Goal: Transaction & Acquisition: Purchase product/service

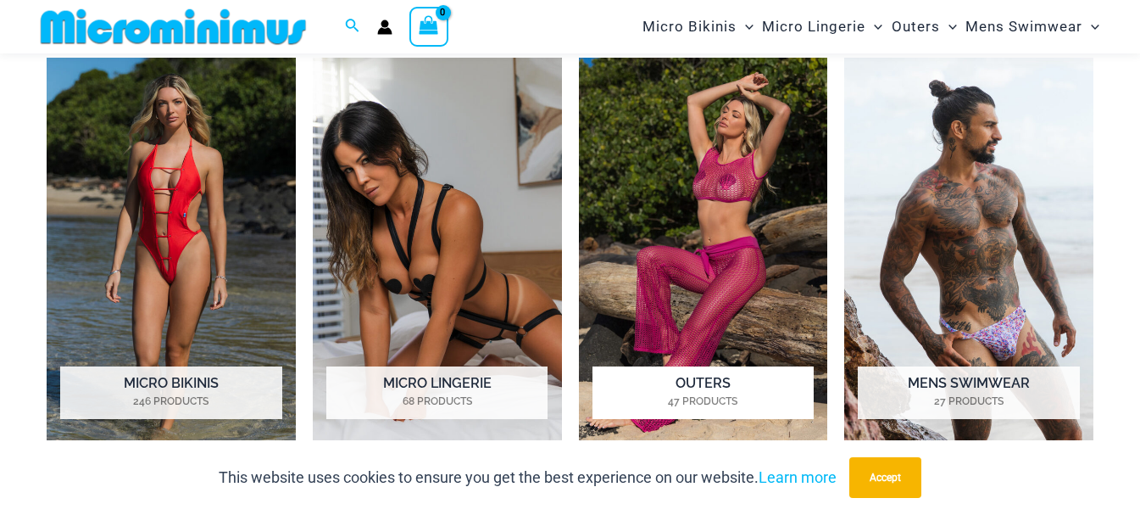
scroll to position [1174, 0]
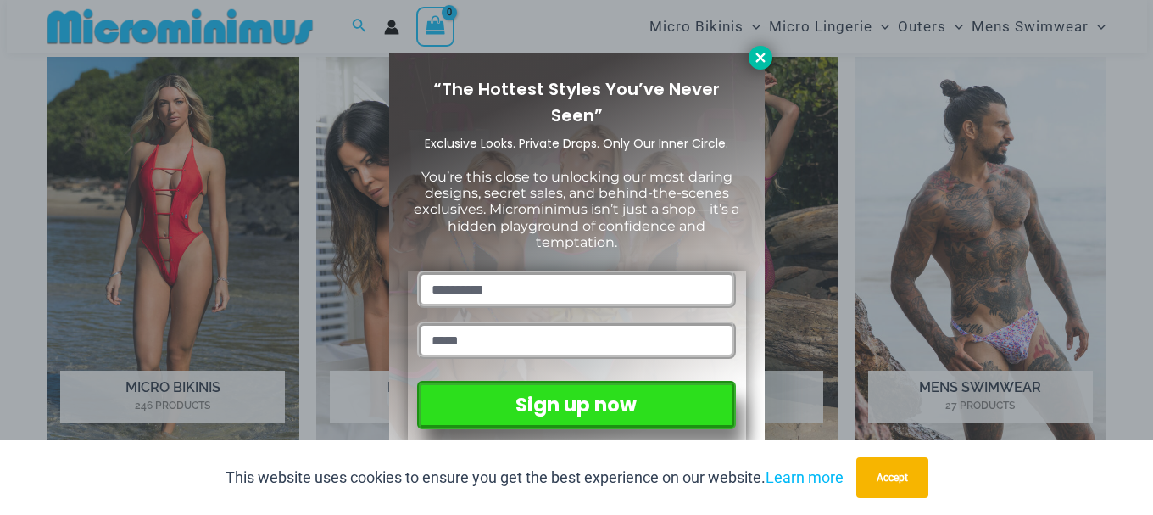
click at [755, 62] on icon at bounding box center [760, 57] width 15 height 15
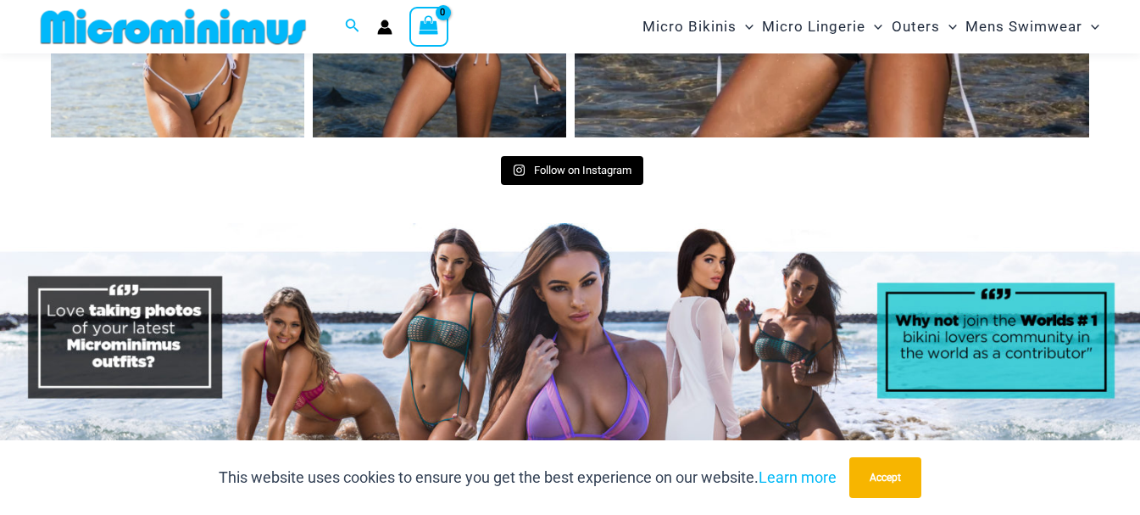
scroll to position [7039, 0]
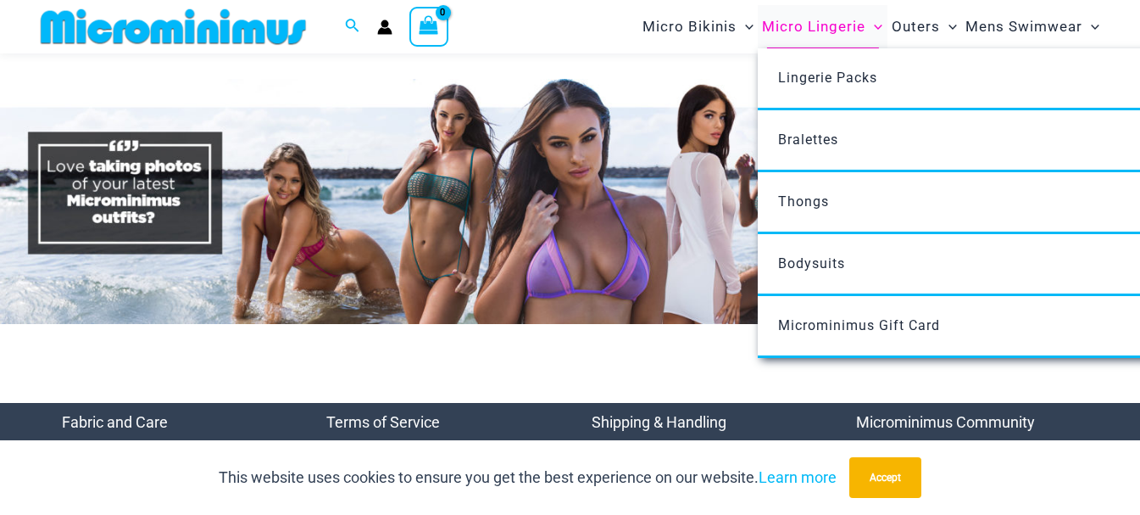
click at [835, 31] on span "Micro Lingerie" at bounding box center [813, 26] width 103 height 43
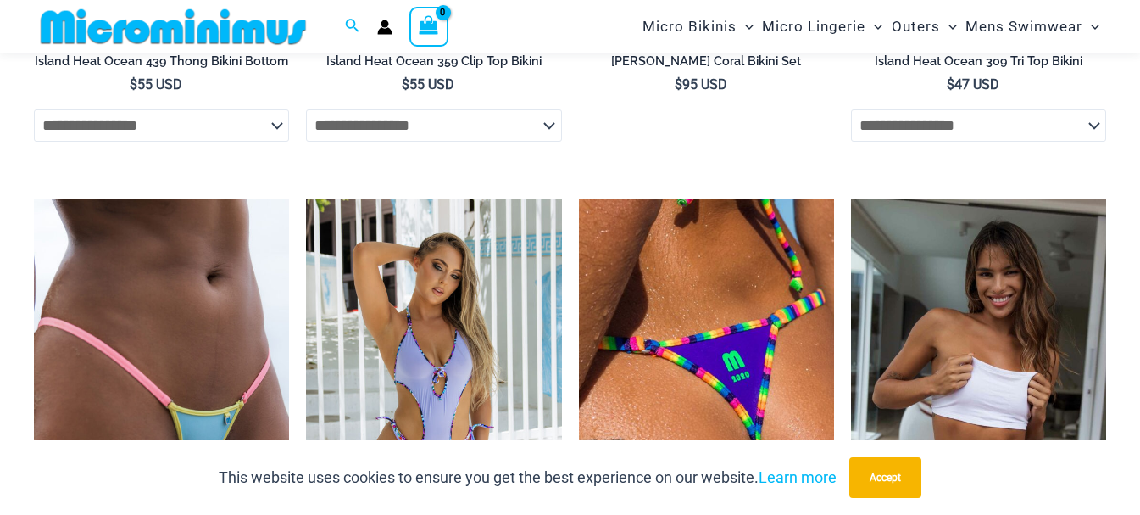
scroll to position [5291, 0]
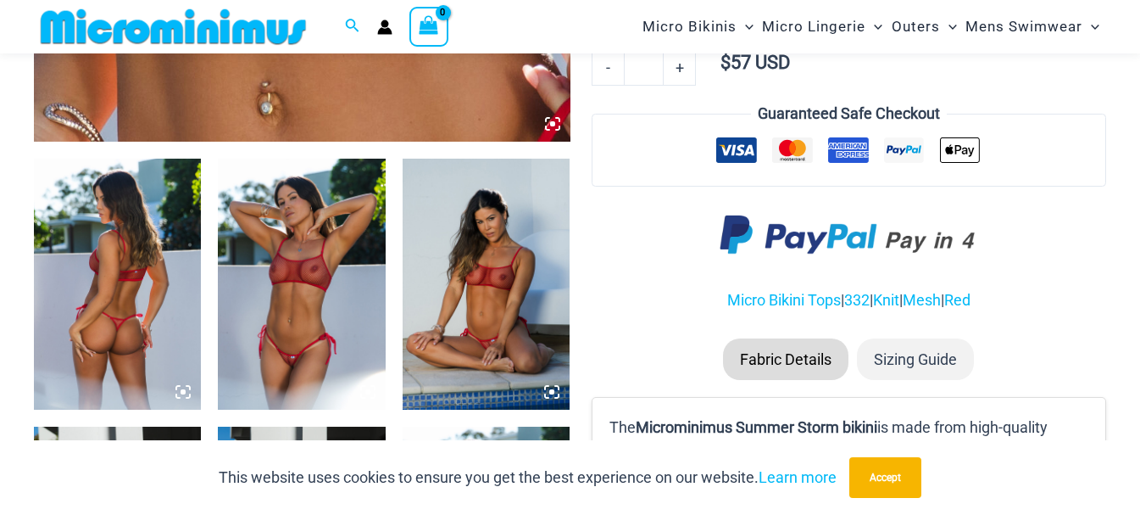
scroll to position [834, 0]
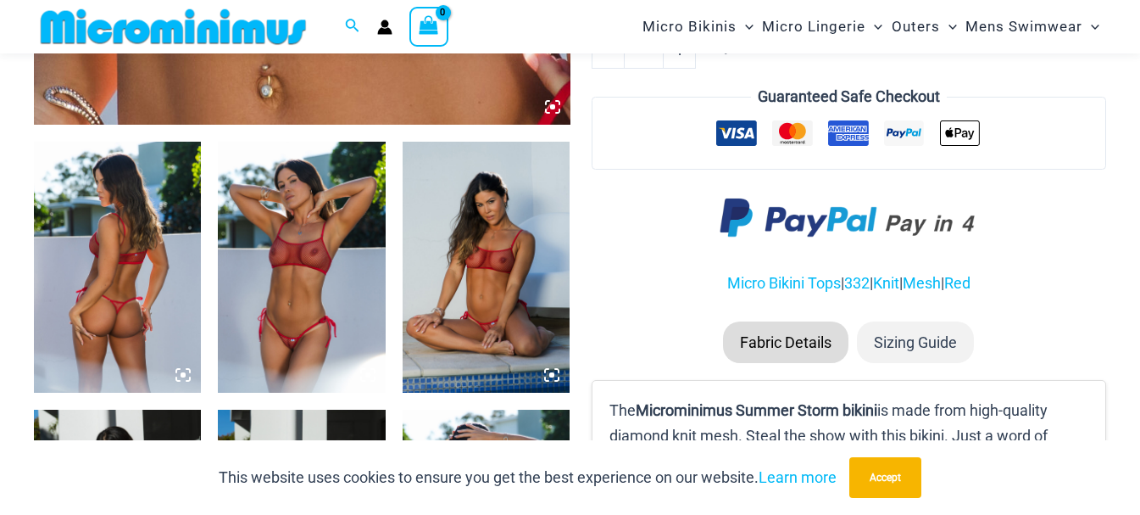
click at [319, 232] on img at bounding box center [301, 267] width 167 height 251
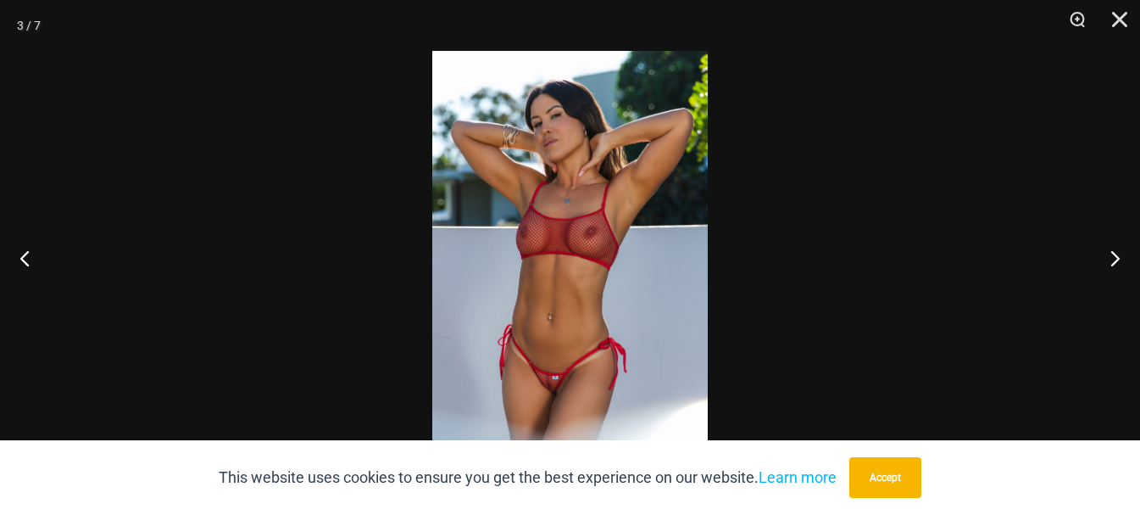
click at [550, 381] on img at bounding box center [569, 257] width 275 height 413
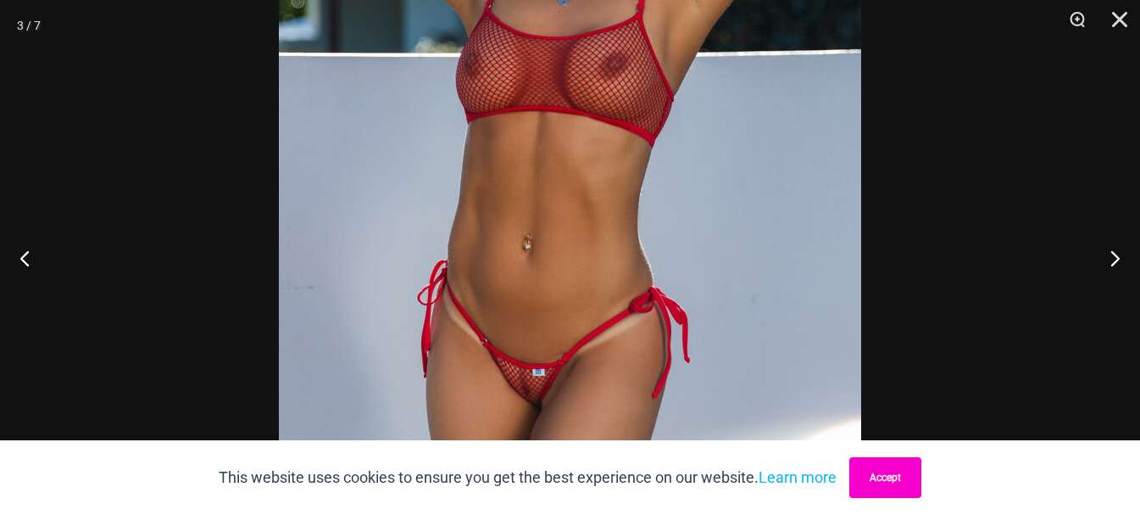
click at [876, 477] on button "Accept" at bounding box center [885, 477] width 72 height 41
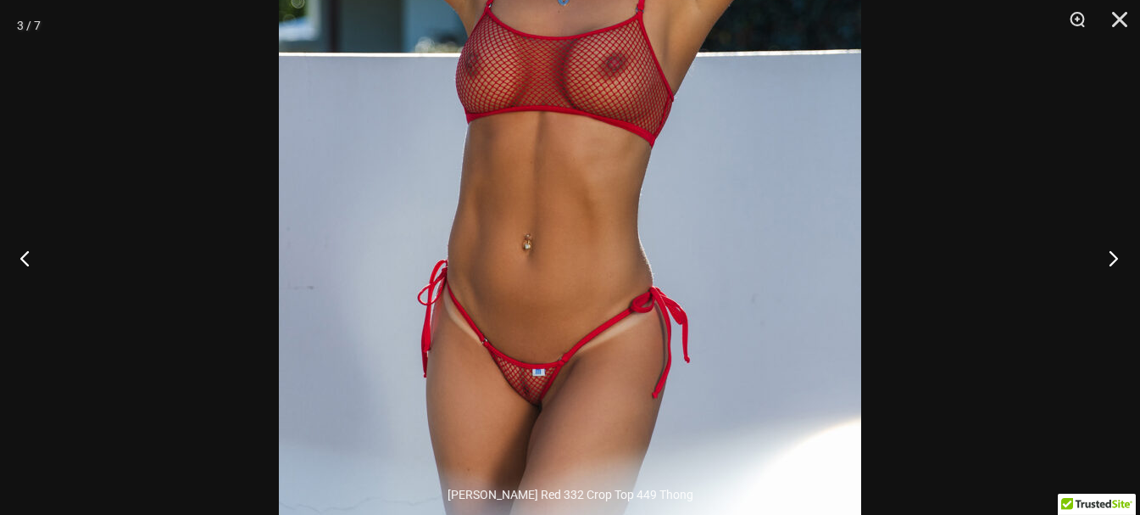
click at [1112, 260] on button "Next" at bounding box center [1108, 257] width 64 height 85
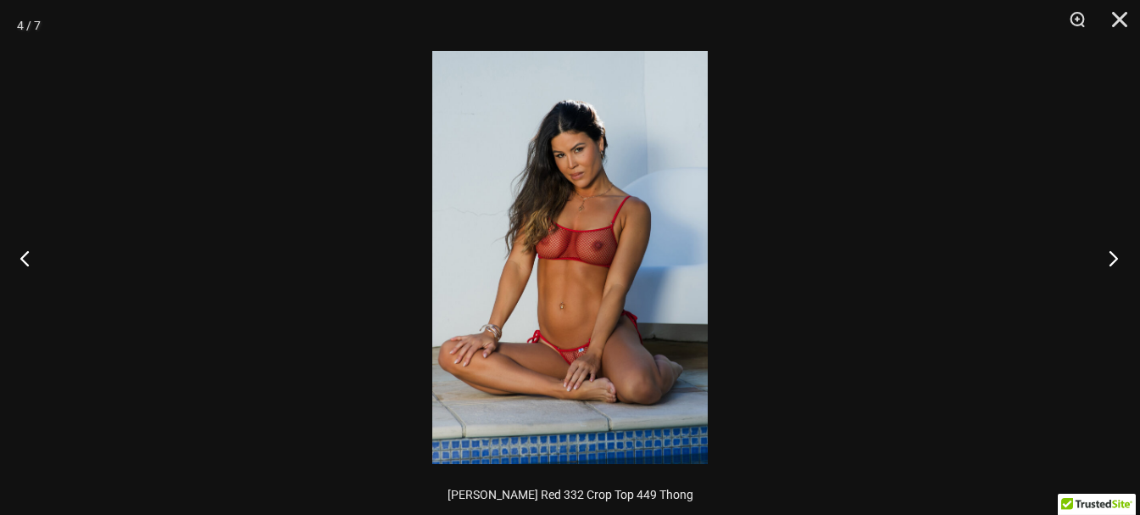
click at [1112, 260] on button "Next" at bounding box center [1108, 257] width 64 height 85
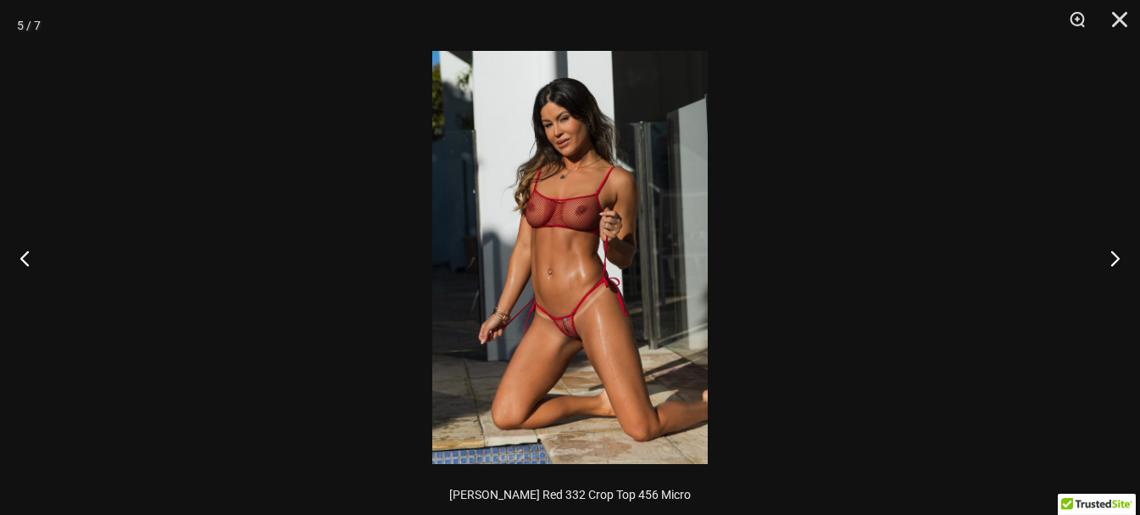
click at [570, 331] on img at bounding box center [569, 257] width 275 height 413
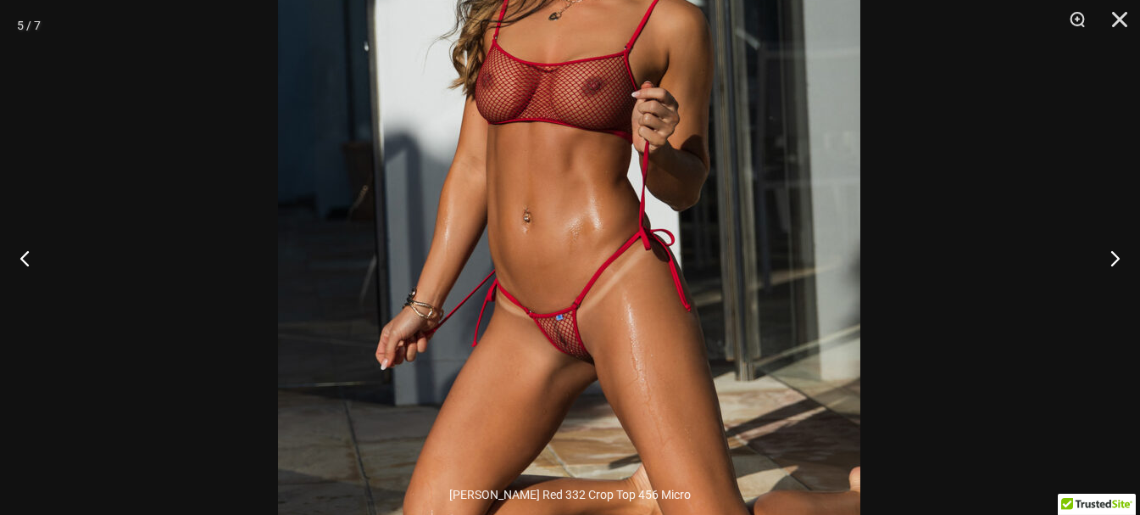
click at [570, 342] on img at bounding box center [569, 186] width 582 height 873
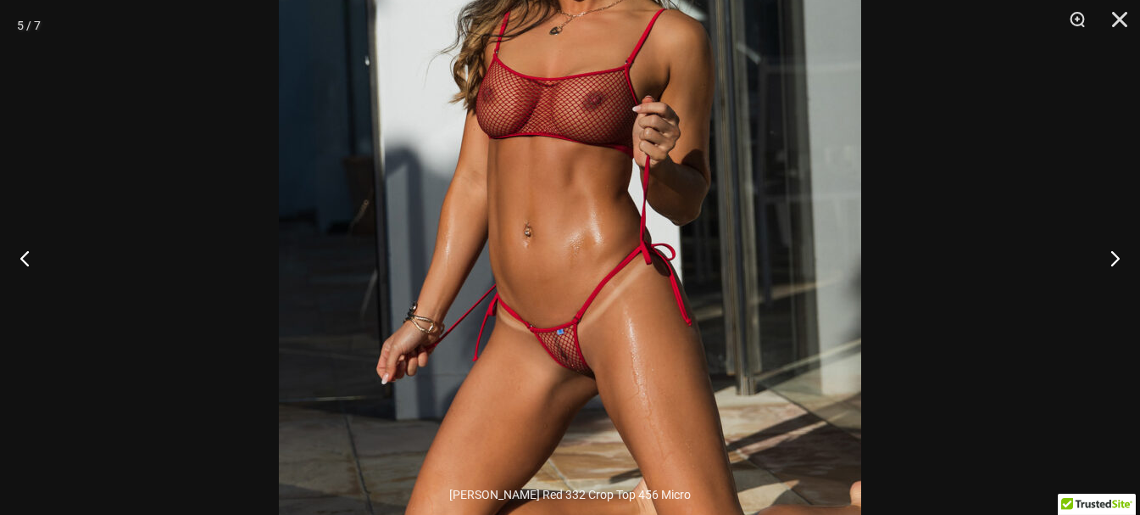
click at [572, 356] on img at bounding box center [570, 200] width 582 height 873
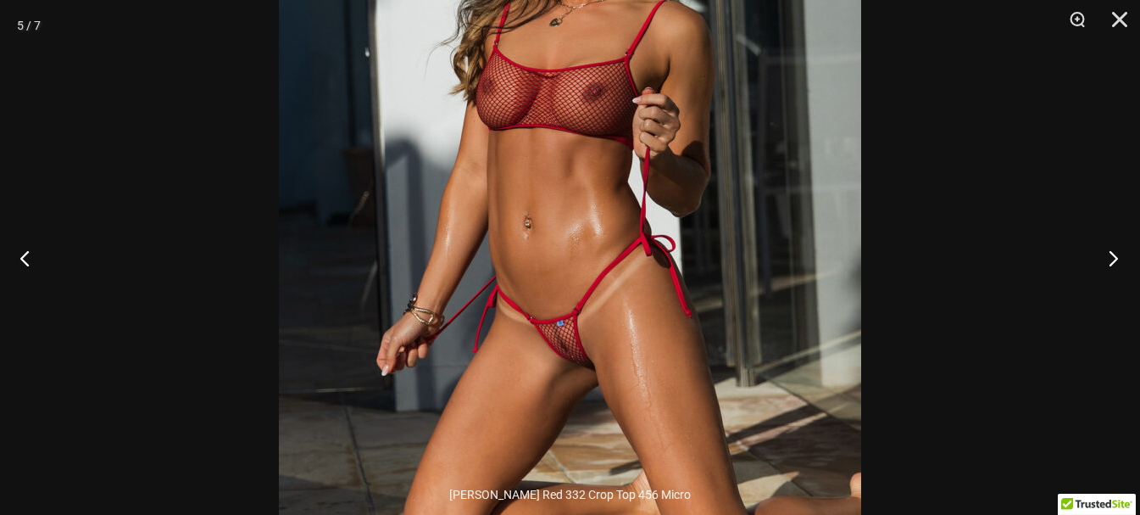
click at [1104, 254] on button "Next" at bounding box center [1108, 257] width 64 height 85
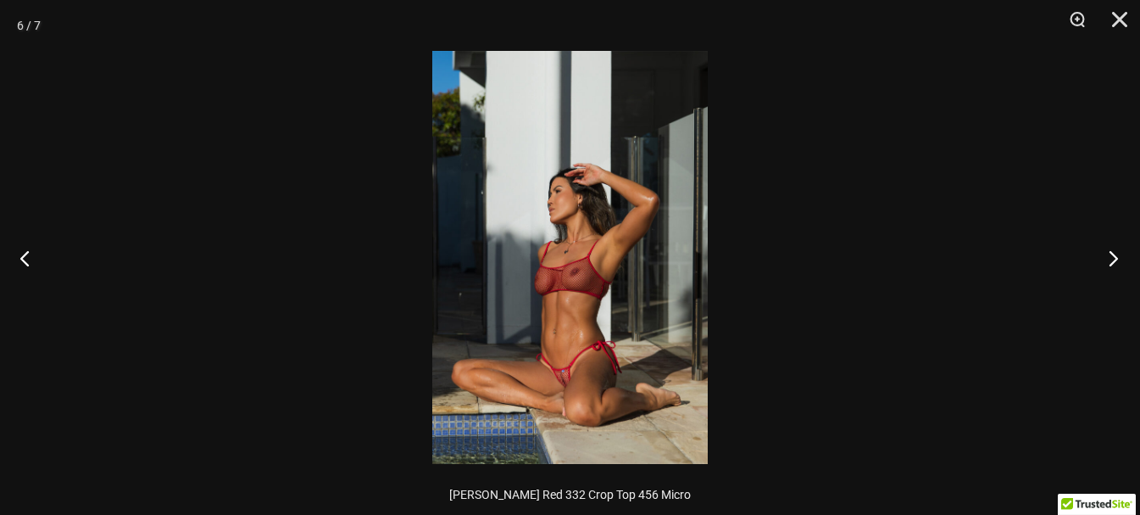
click at [1104, 254] on button "Next" at bounding box center [1108, 257] width 64 height 85
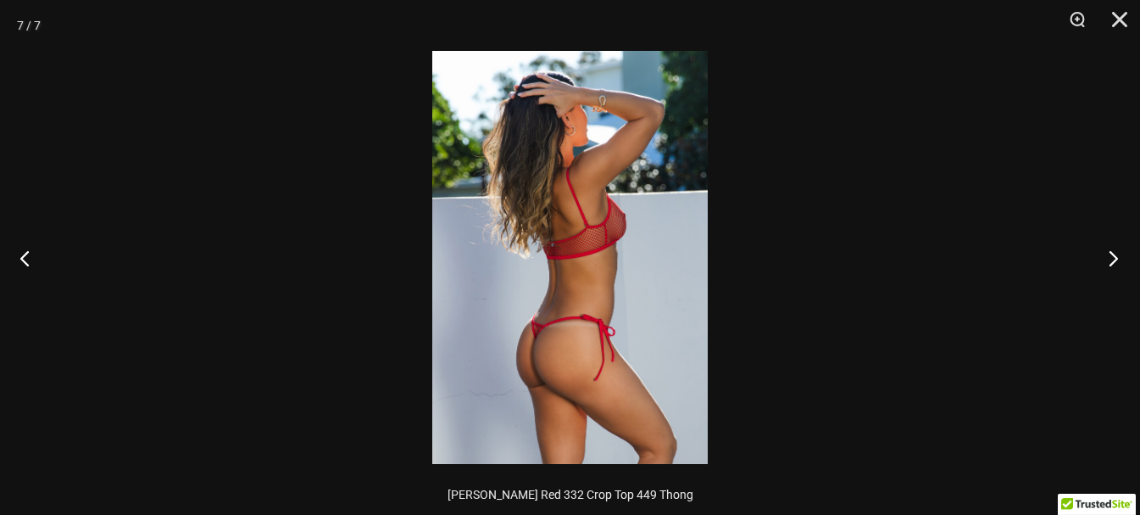
click at [1104, 254] on button "Next" at bounding box center [1108, 257] width 64 height 85
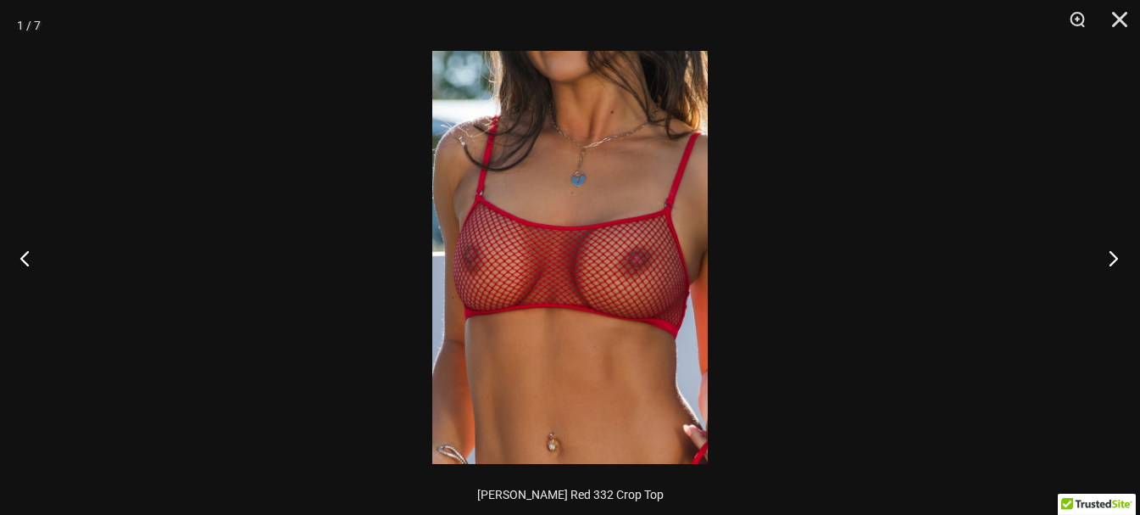
click at [1104, 254] on button "Next" at bounding box center [1108, 257] width 64 height 85
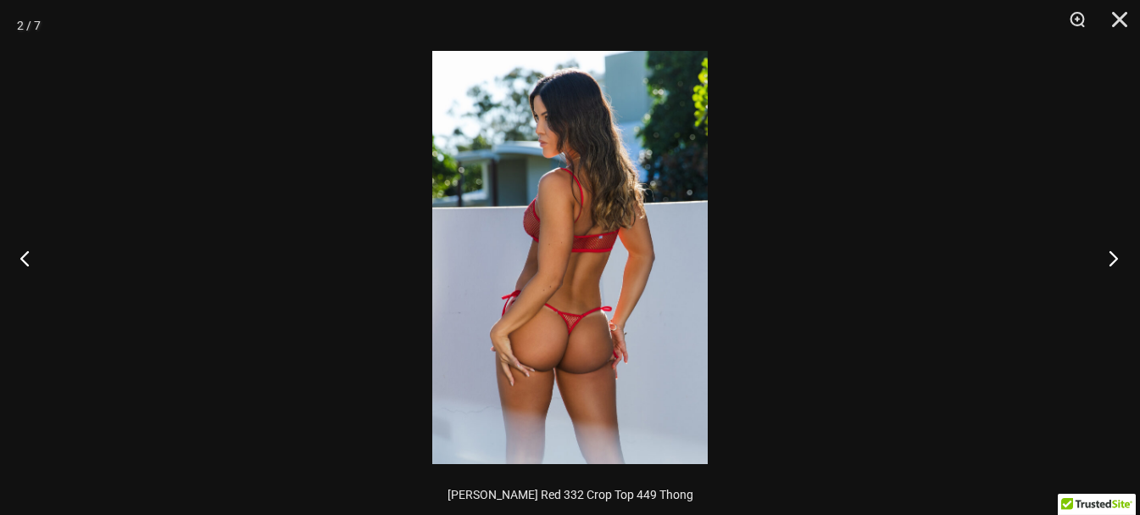
click at [1104, 254] on button "Next" at bounding box center [1108, 257] width 64 height 85
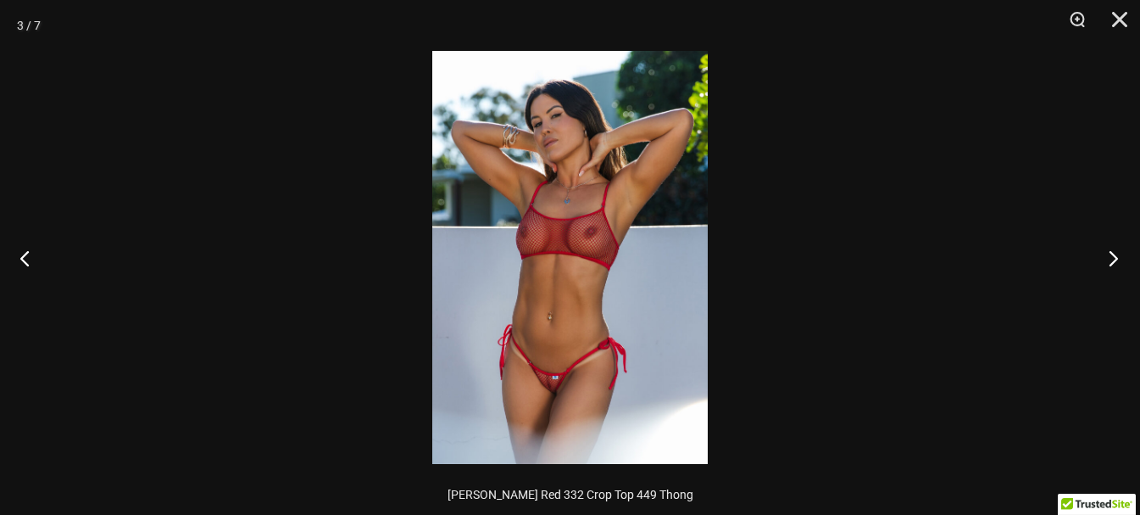
click at [1104, 254] on button "Next" at bounding box center [1108, 257] width 64 height 85
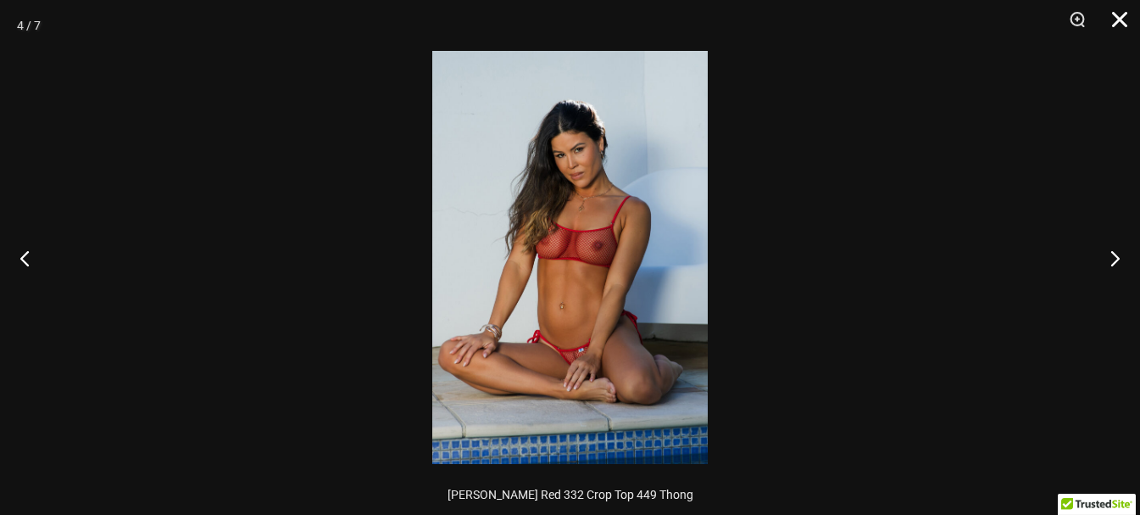
click at [1125, 14] on button "Close" at bounding box center [1114, 25] width 42 height 51
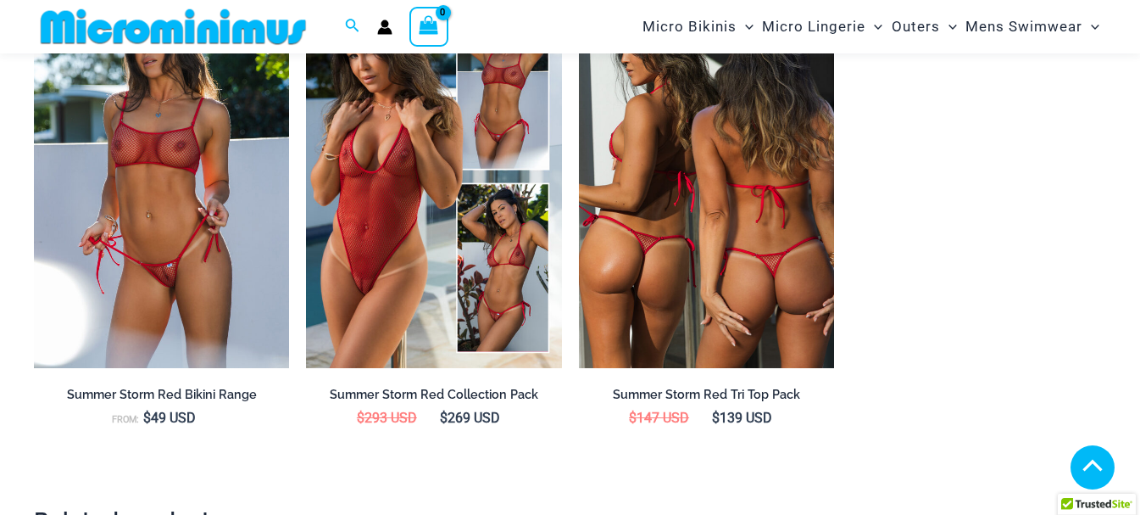
scroll to position [1512, 0]
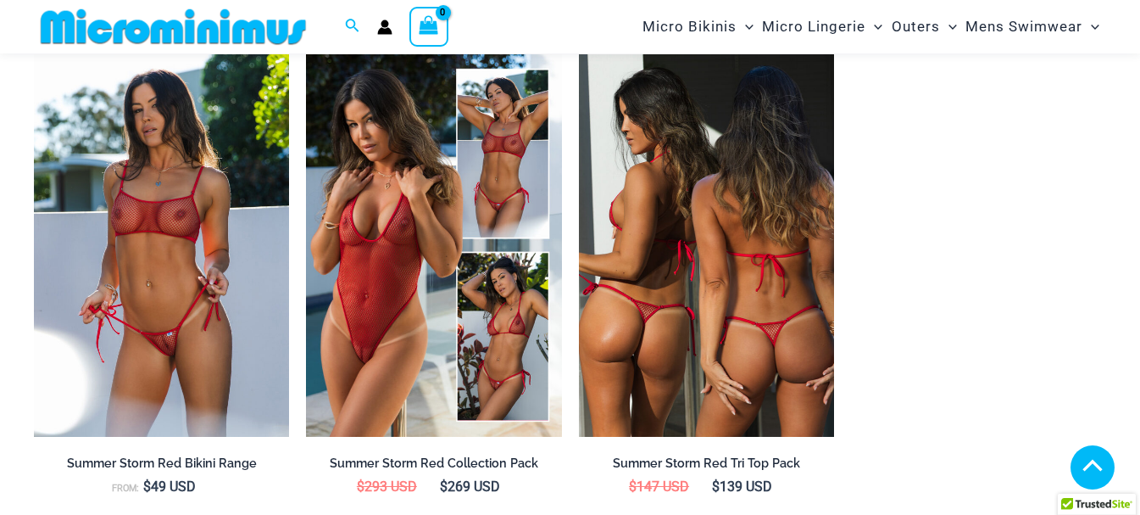
click at [722, 217] on img at bounding box center [706, 245] width 255 height 383
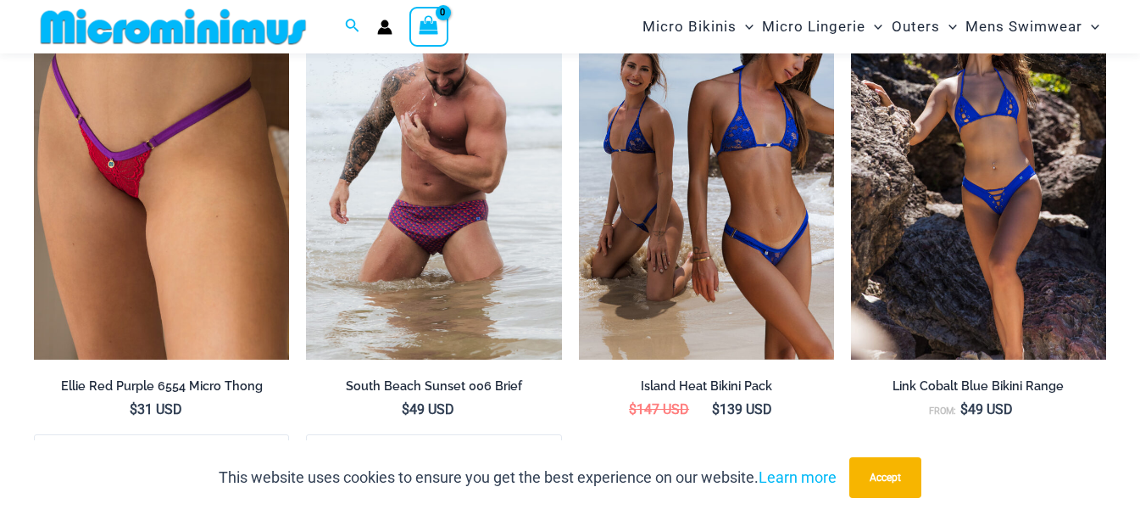
scroll to position [2781, 0]
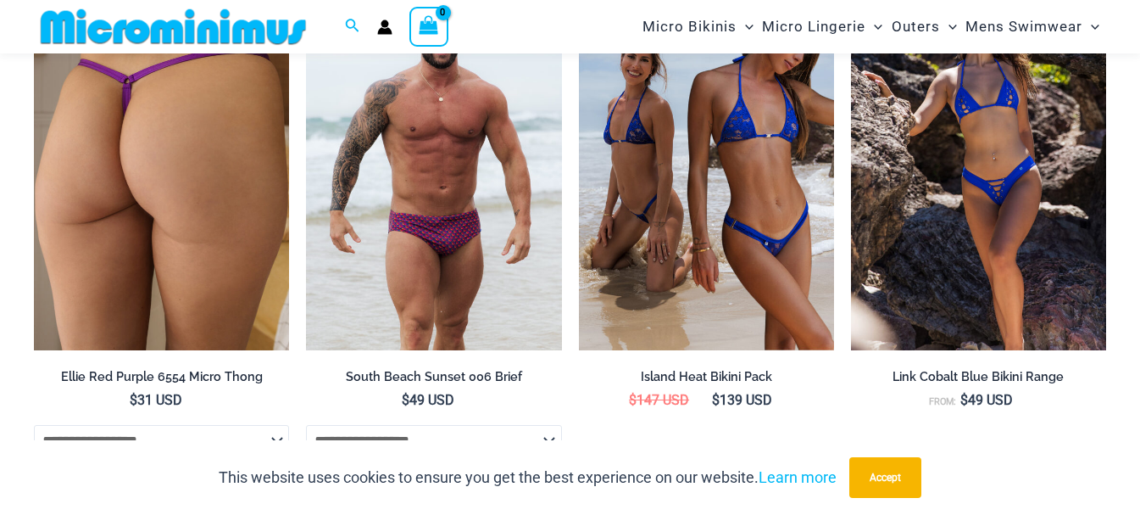
click at [244, 140] on img at bounding box center [161, 159] width 255 height 383
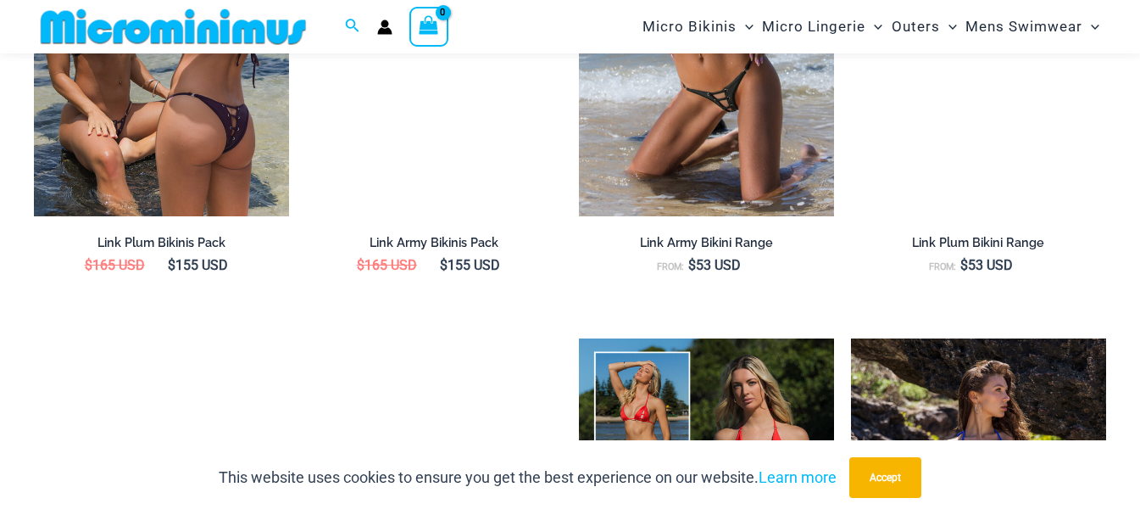
scroll to position [1766, 0]
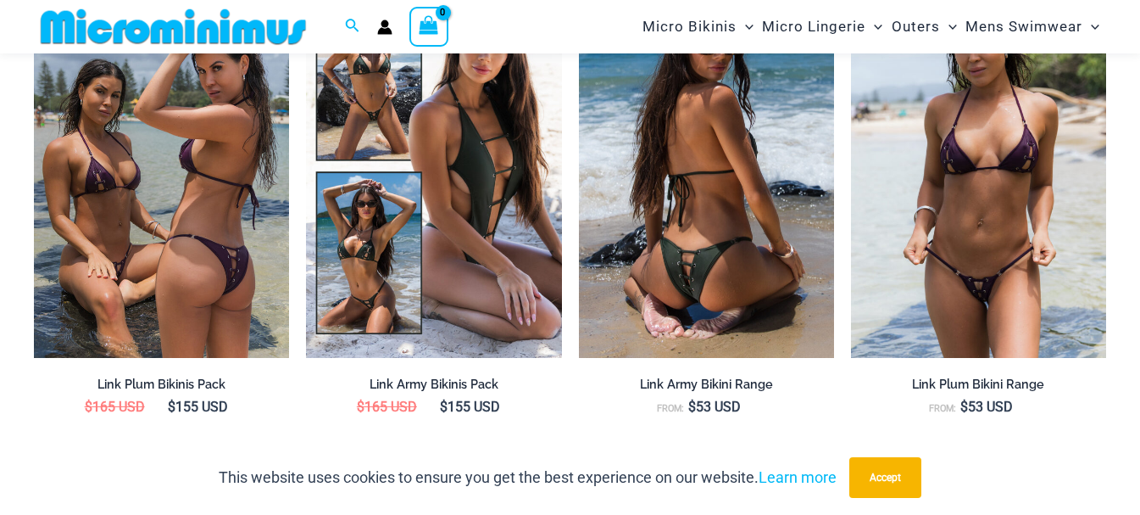
click at [706, 175] on img at bounding box center [706, 166] width 255 height 383
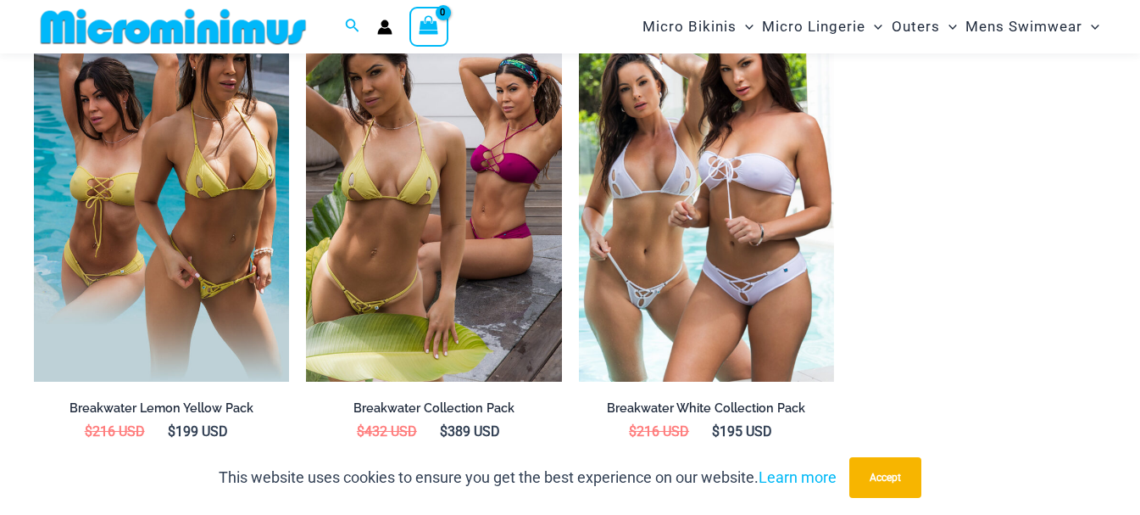
scroll to position [2105, 0]
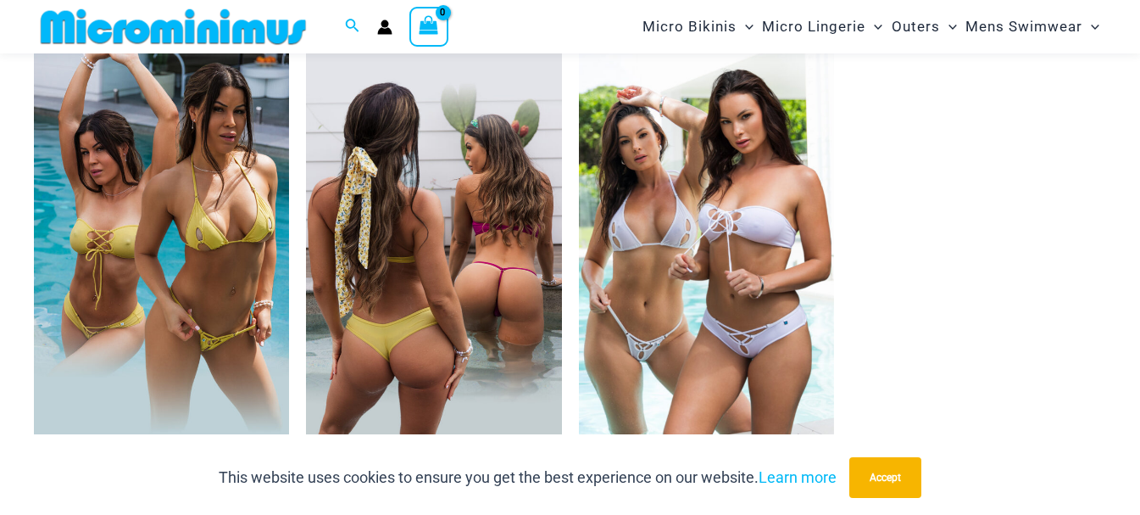
click at [473, 245] on img at bounding box center [433, 242] width 255 height 383
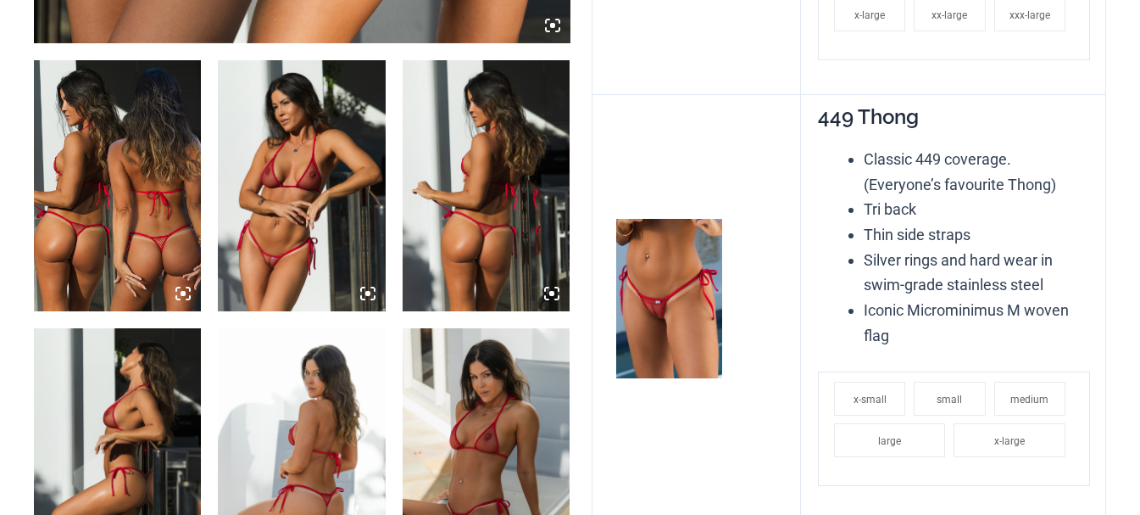
scroll to position [932, 0]
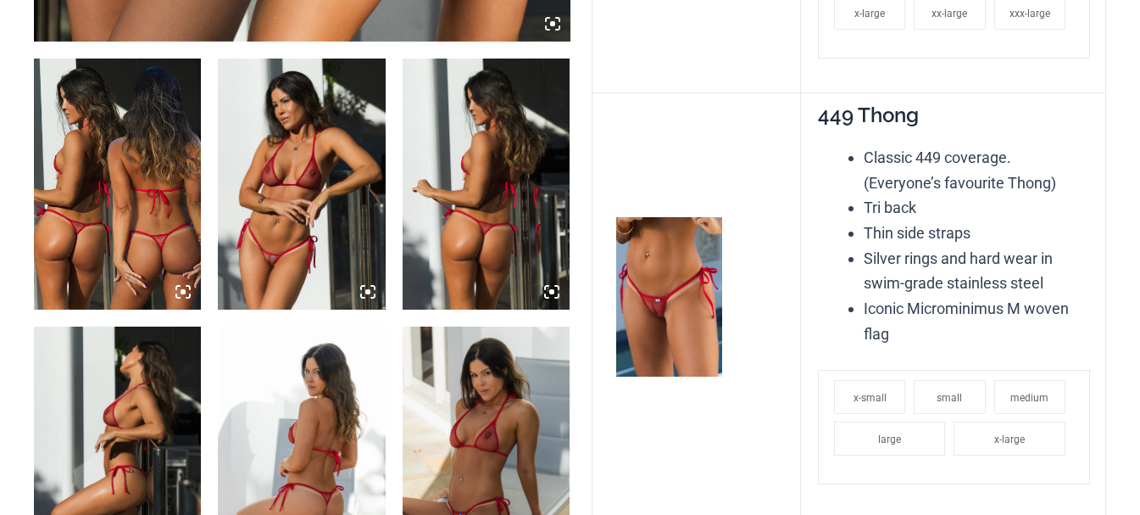
click at [270, 238] on img at bounding box center [301, 183] width 167 height 251
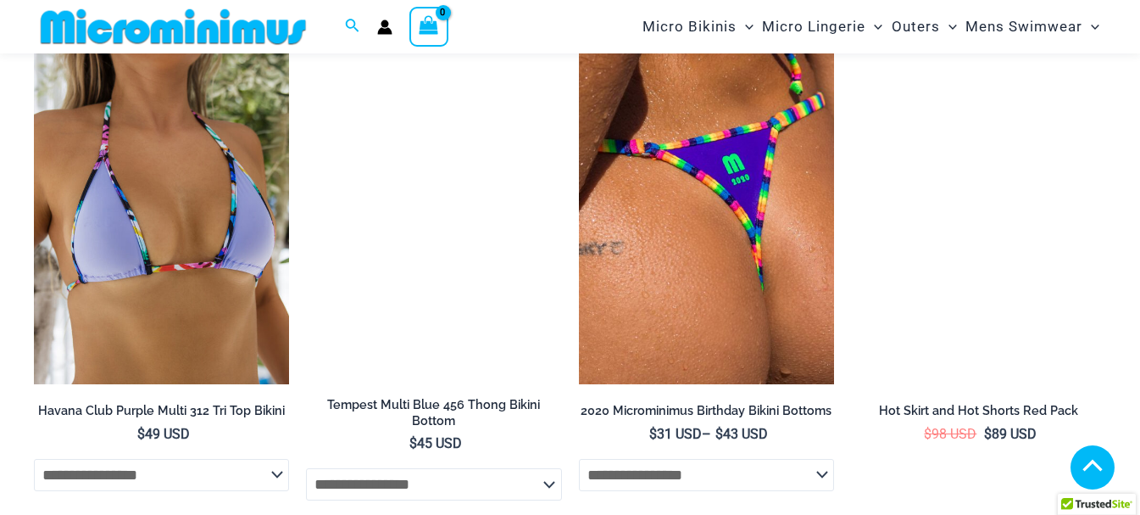
scroll to position [3136, 0]
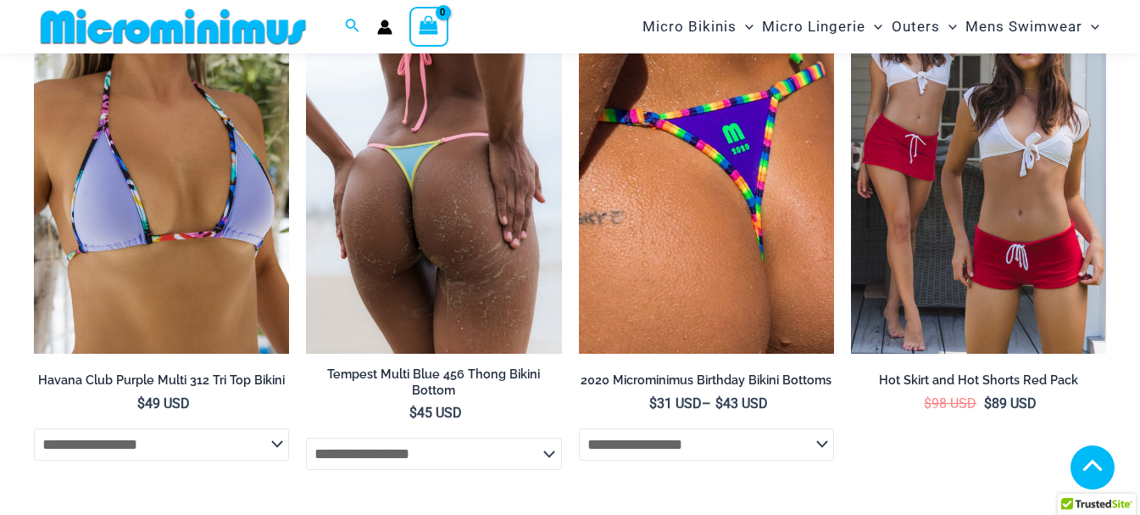
click at [425, 145] on img at bounding box center [433, 162] width 255 height 383
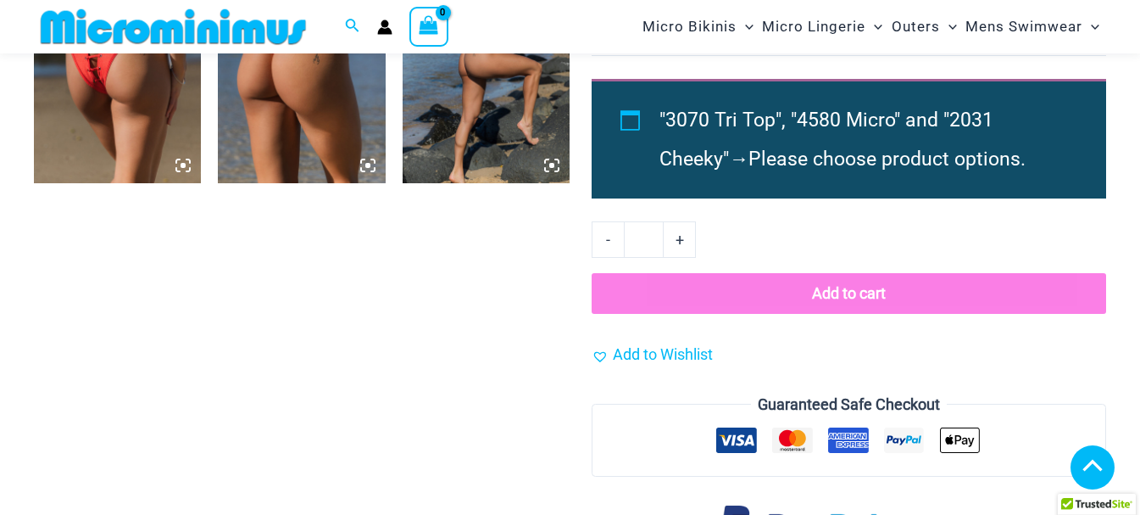
scroll to position [1849, 0]
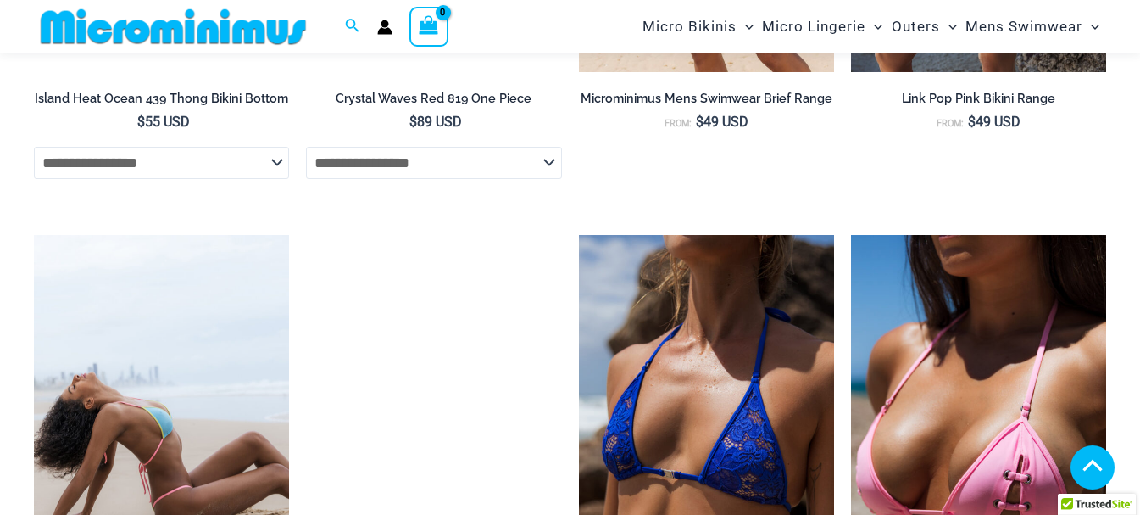
scroll to position [2104, 0]
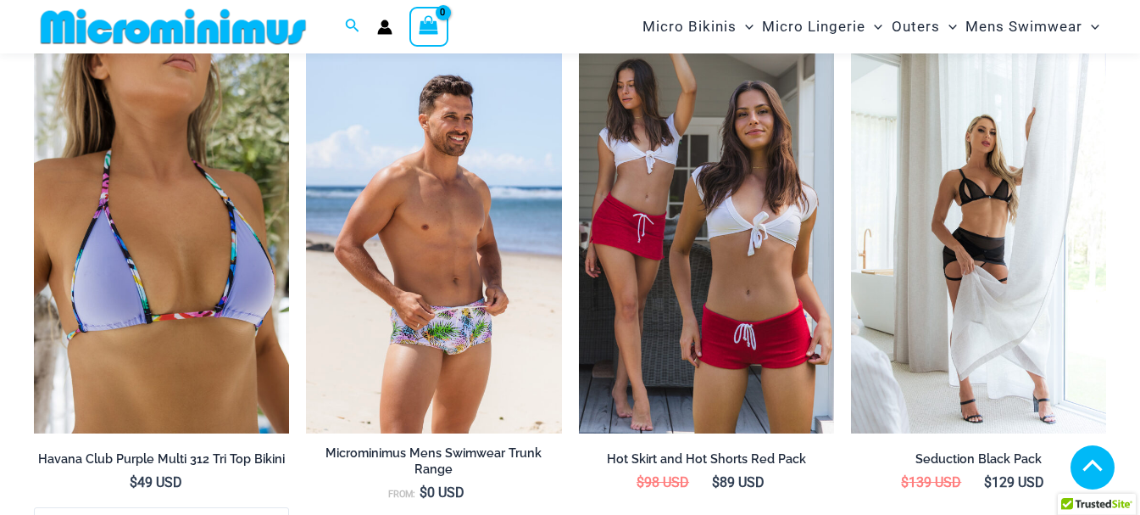
scroll to position [2105, 0]
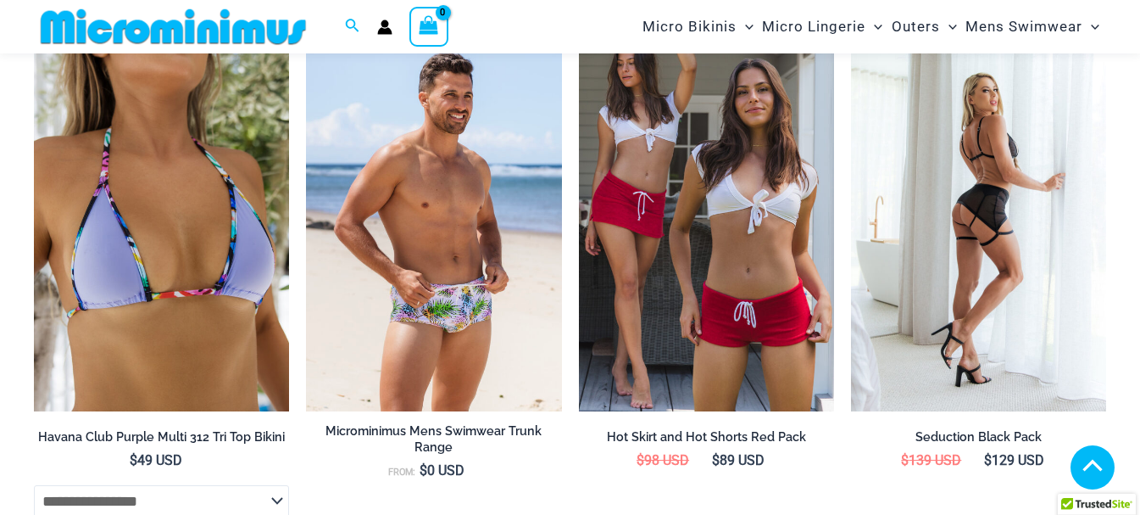
click at [887, 163] on img at bounding box center [978, 219] width 255 height 383
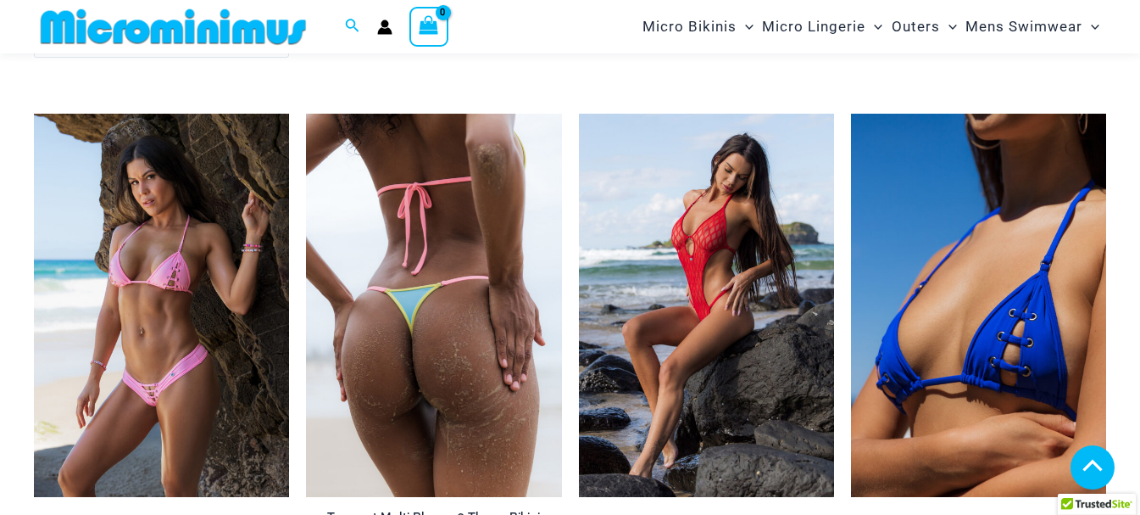
scroll to position [2783, 0]
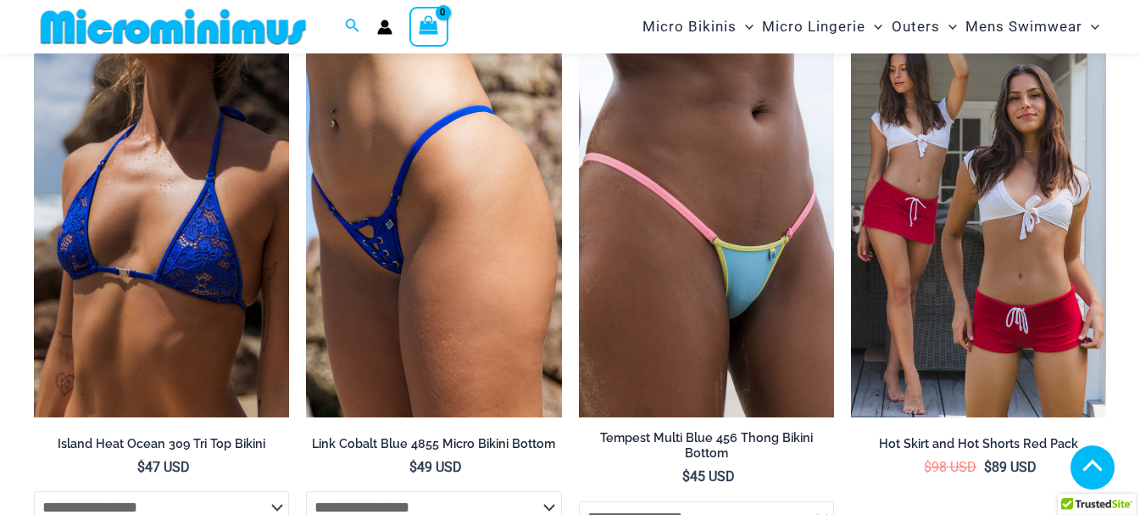
scroll to position [5266, 0]
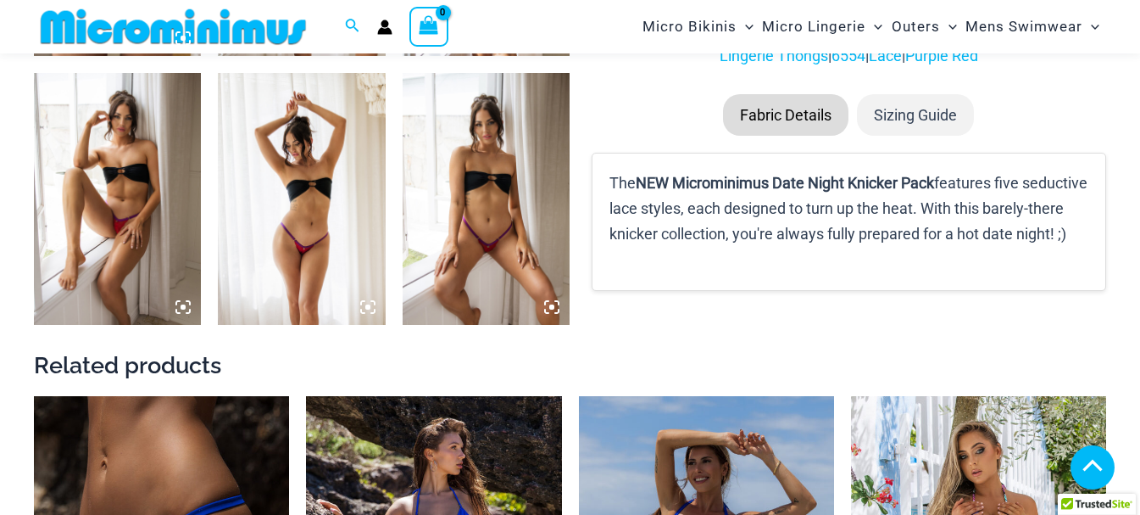
scroll to position [1425, 0]
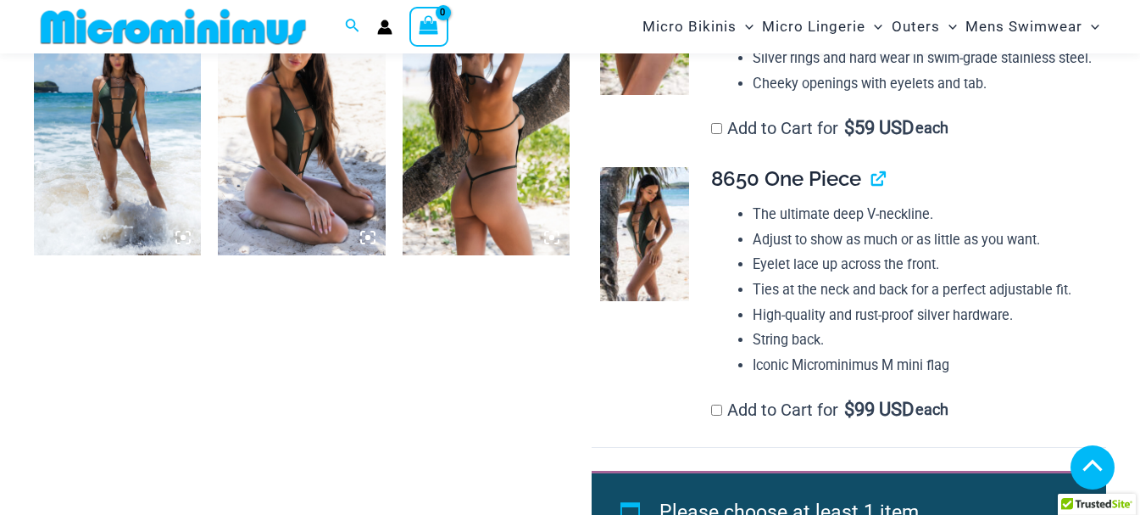
scroll to position [1258, 0]
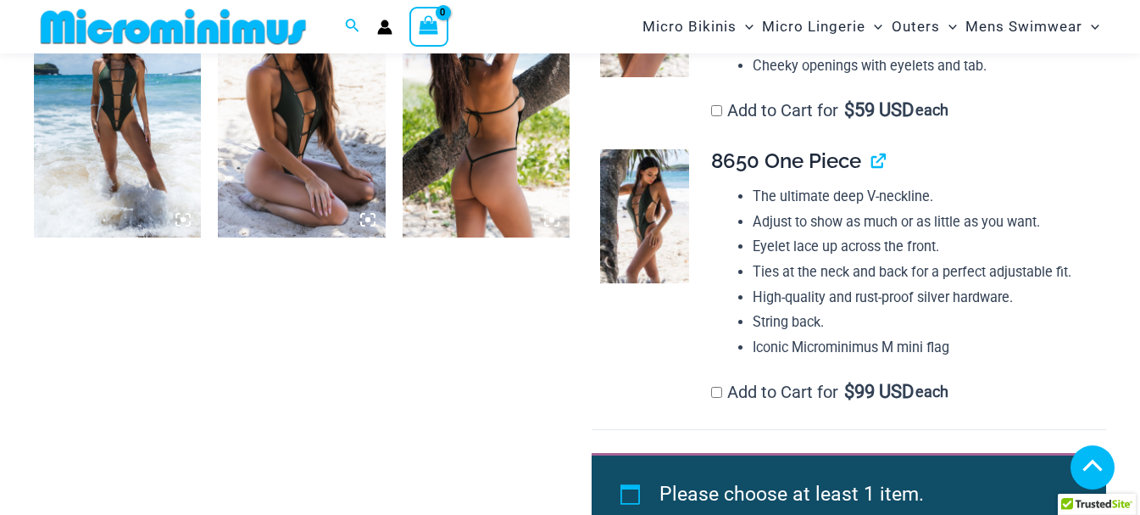
click at [134, 116] on img at bounding box center [117, 111] width 167 height 251
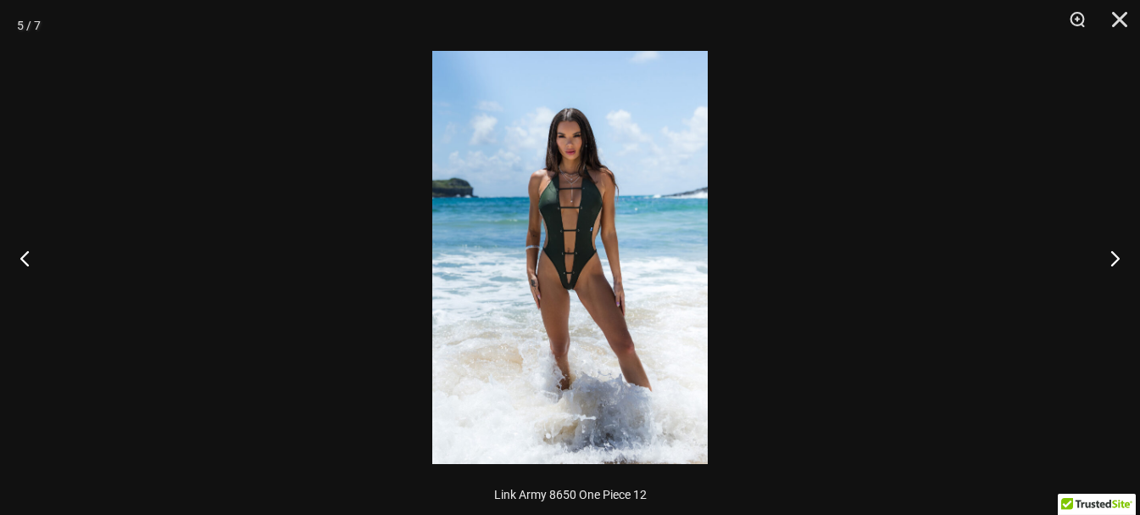
click at [577, 294] on img at bounding box center [569, 257] width 275 height 413
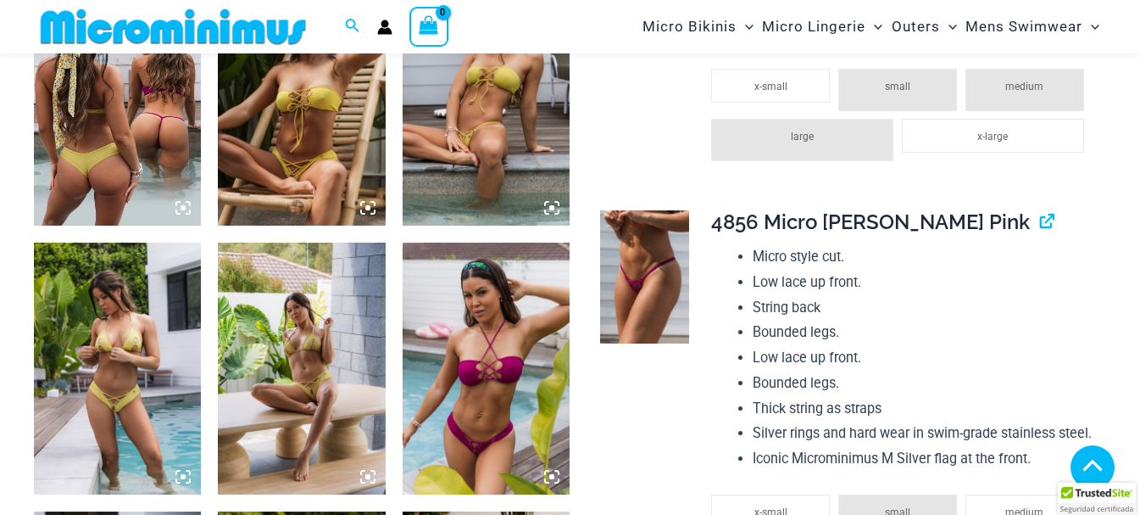
scroll to position [1425, 0]
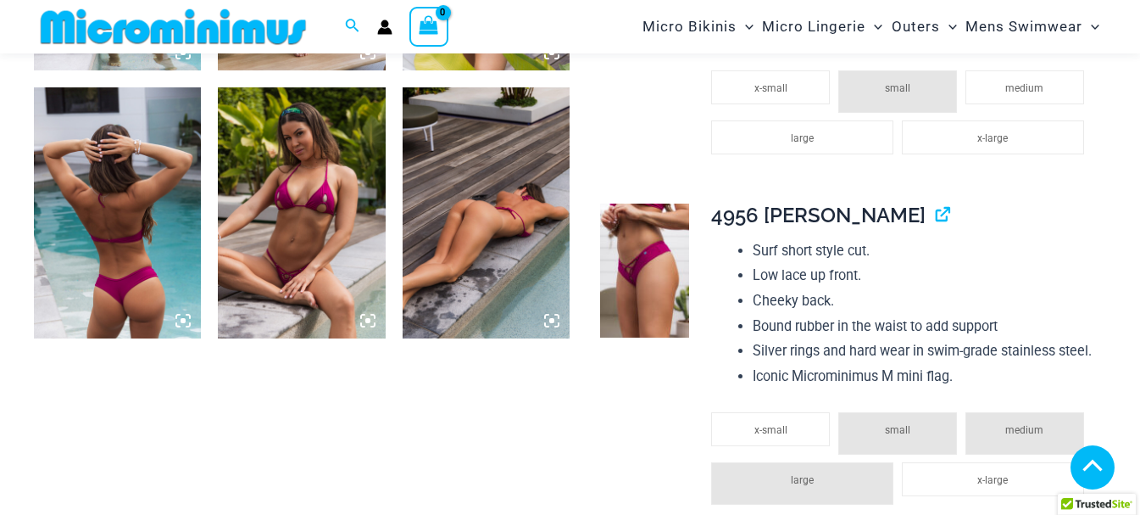
click at [485, 230] on img at bounding box center [486, 212] width 167 height 251
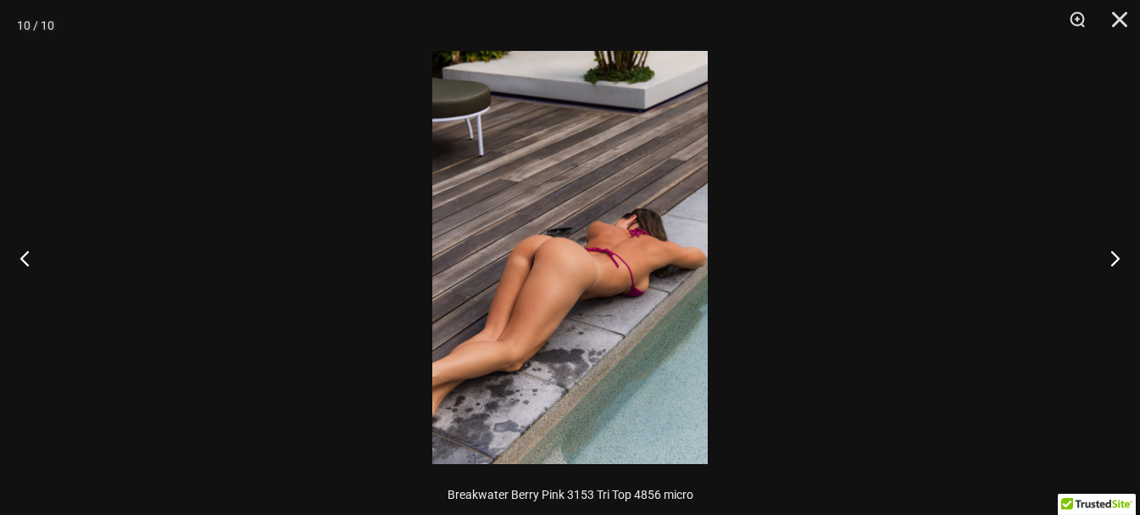
click at [565, 274] on img at bounding box center [569, 257] width 275 height 413
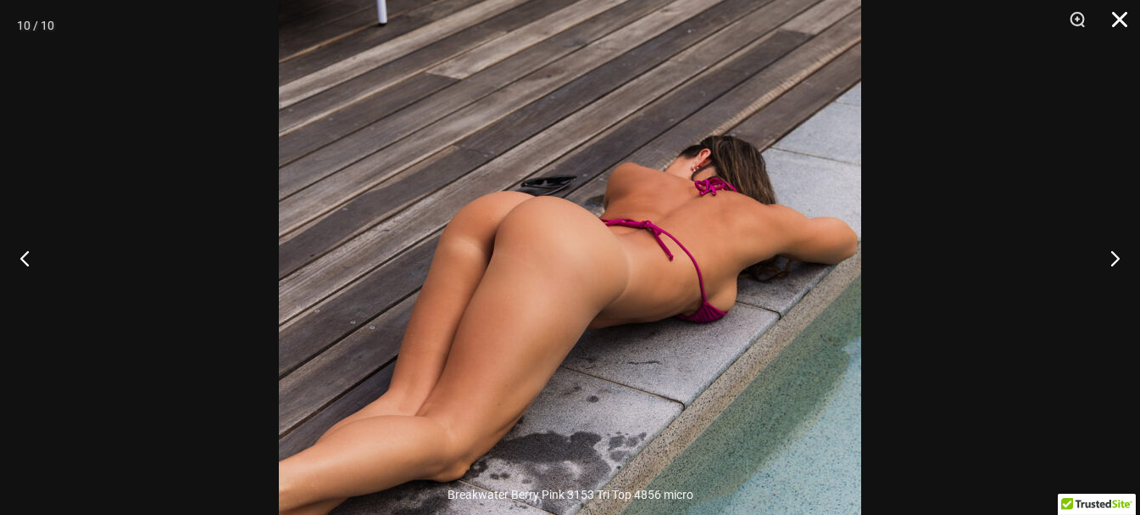
click at [1112, 21] on button "Close" at bounding box center [1114, 25] width 42 height 51
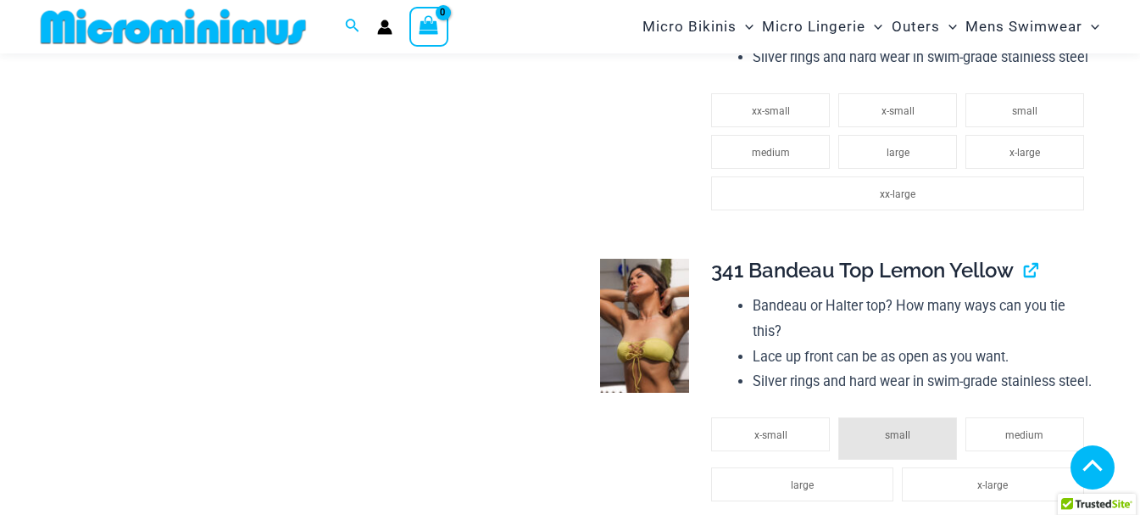
scroll to position [2357, 0]
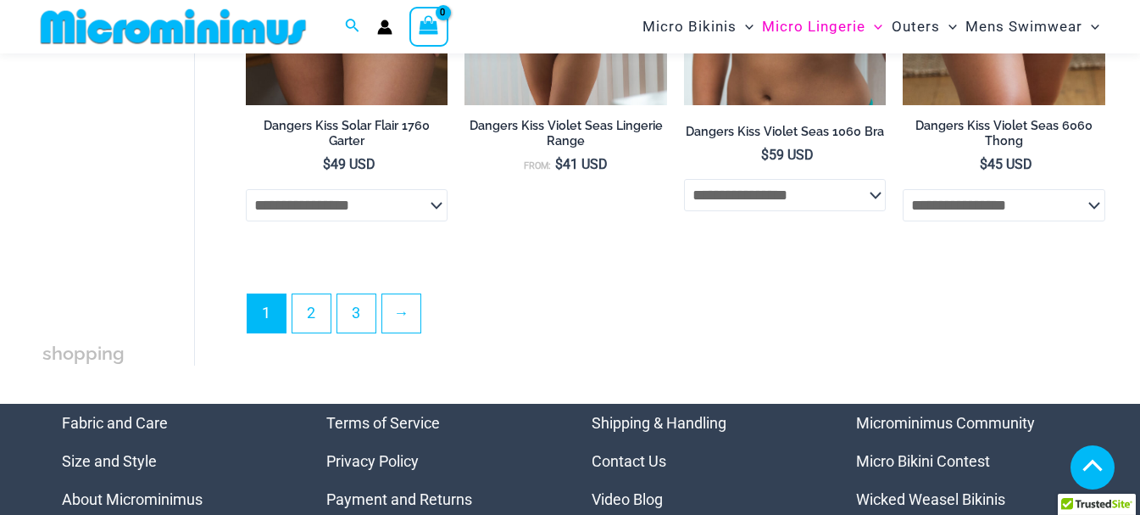
scroll to position [3716, 0]
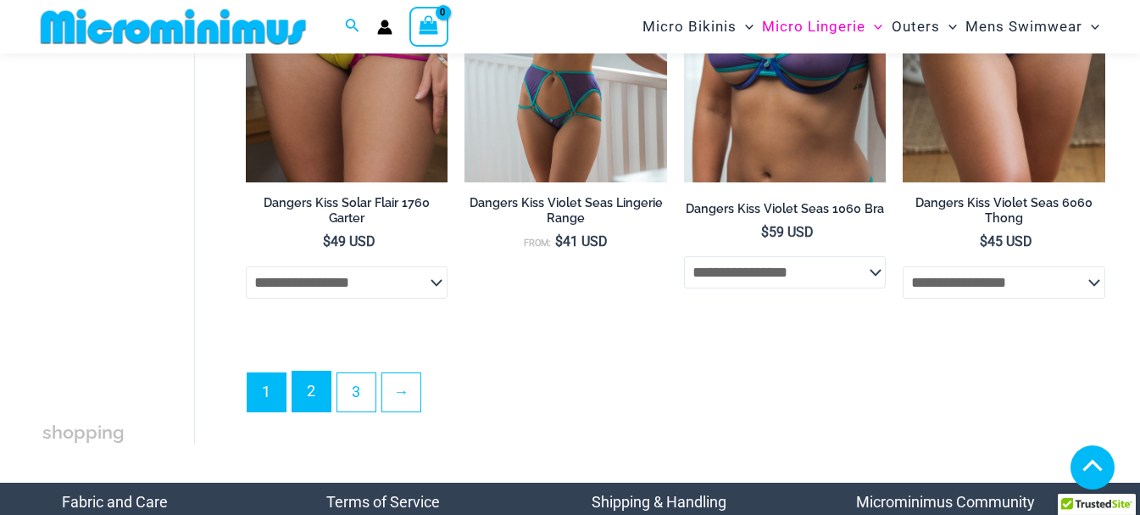
click at [301, 401] on link "2" at bounding box center [311, 391] width 38 height 40
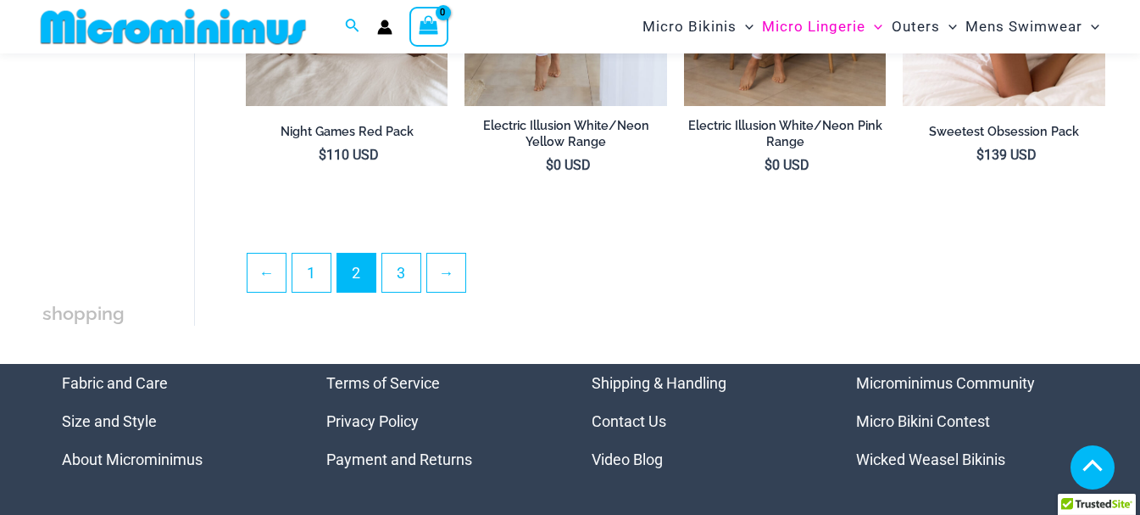
scroll to position [3716, 0]
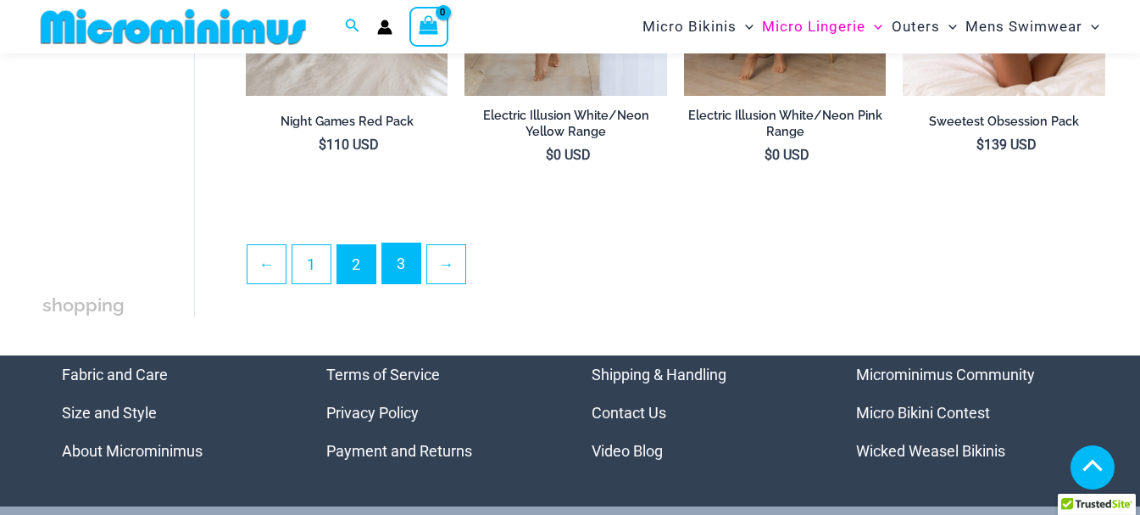
click at [412, 256] on link "3" at bounding box center [401, 263] width 38 height 40
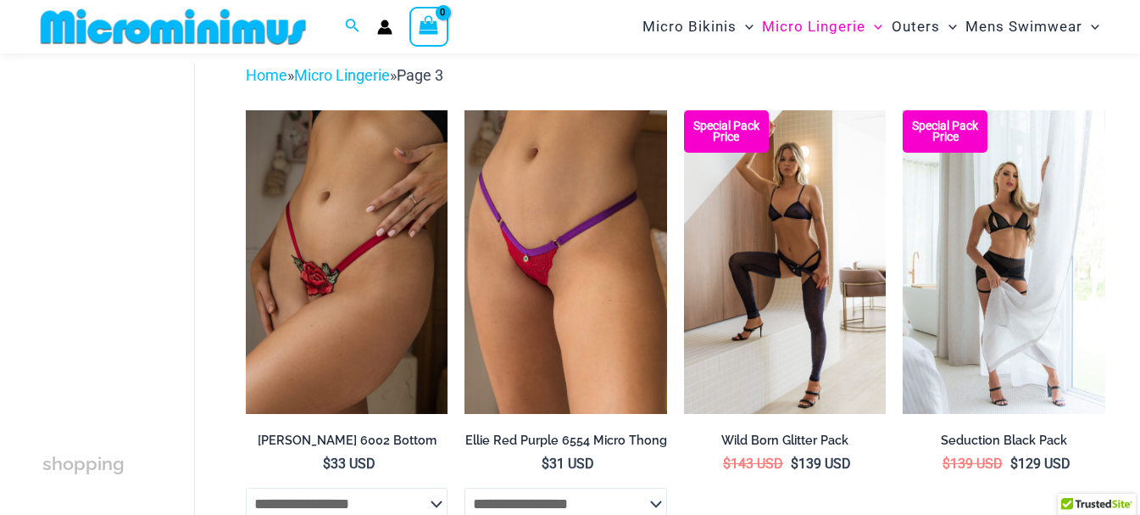
scroll to position [411, 0]
